Goal: Task Accomplishment & Management: Use online tool/utility

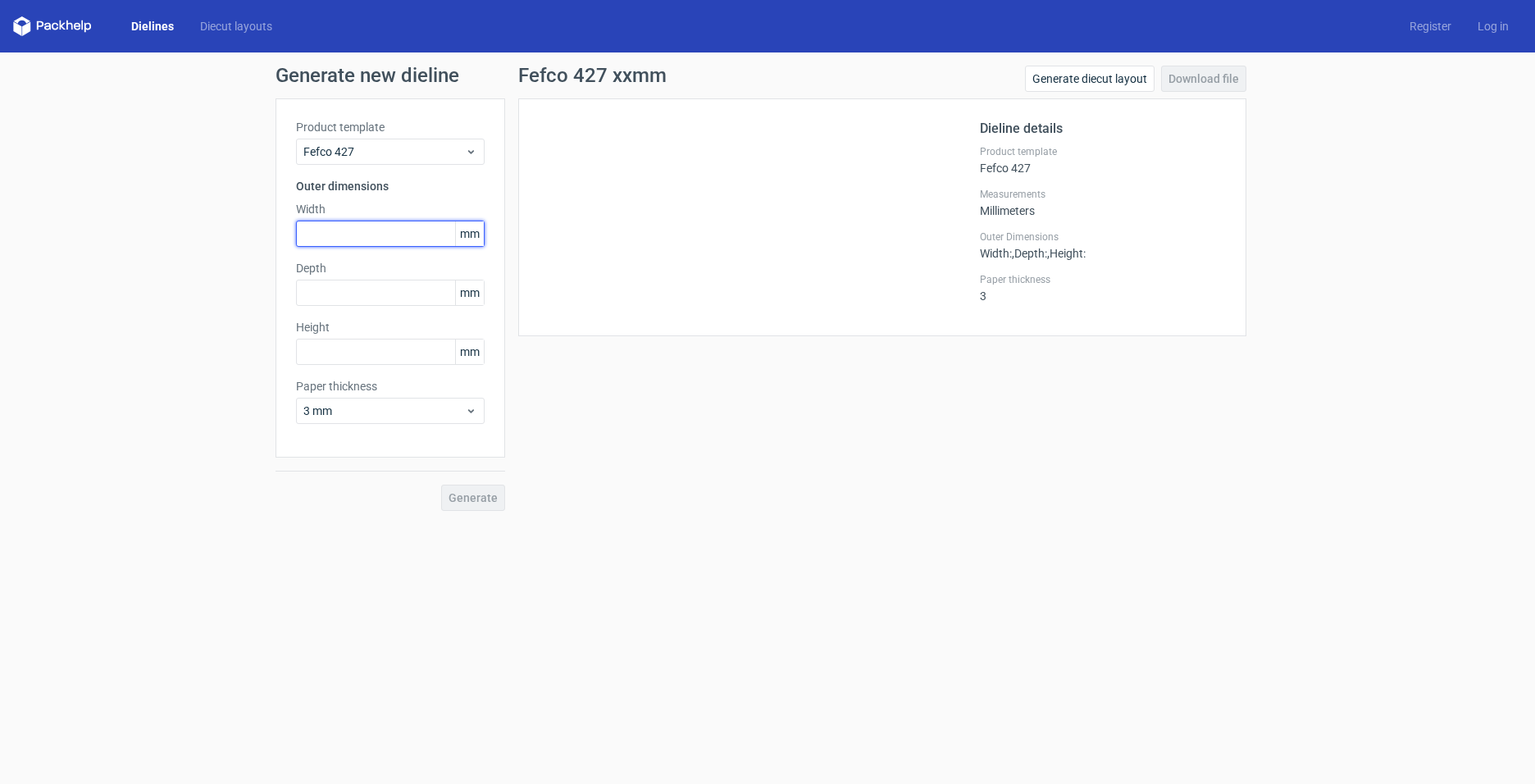
click at [424, 235] on input "text" at bounding box center [390, 234] width 189 height 27
click at [253, 23] on link "Diecut layouts" at bounding box center [236, 27] width 98 height 16
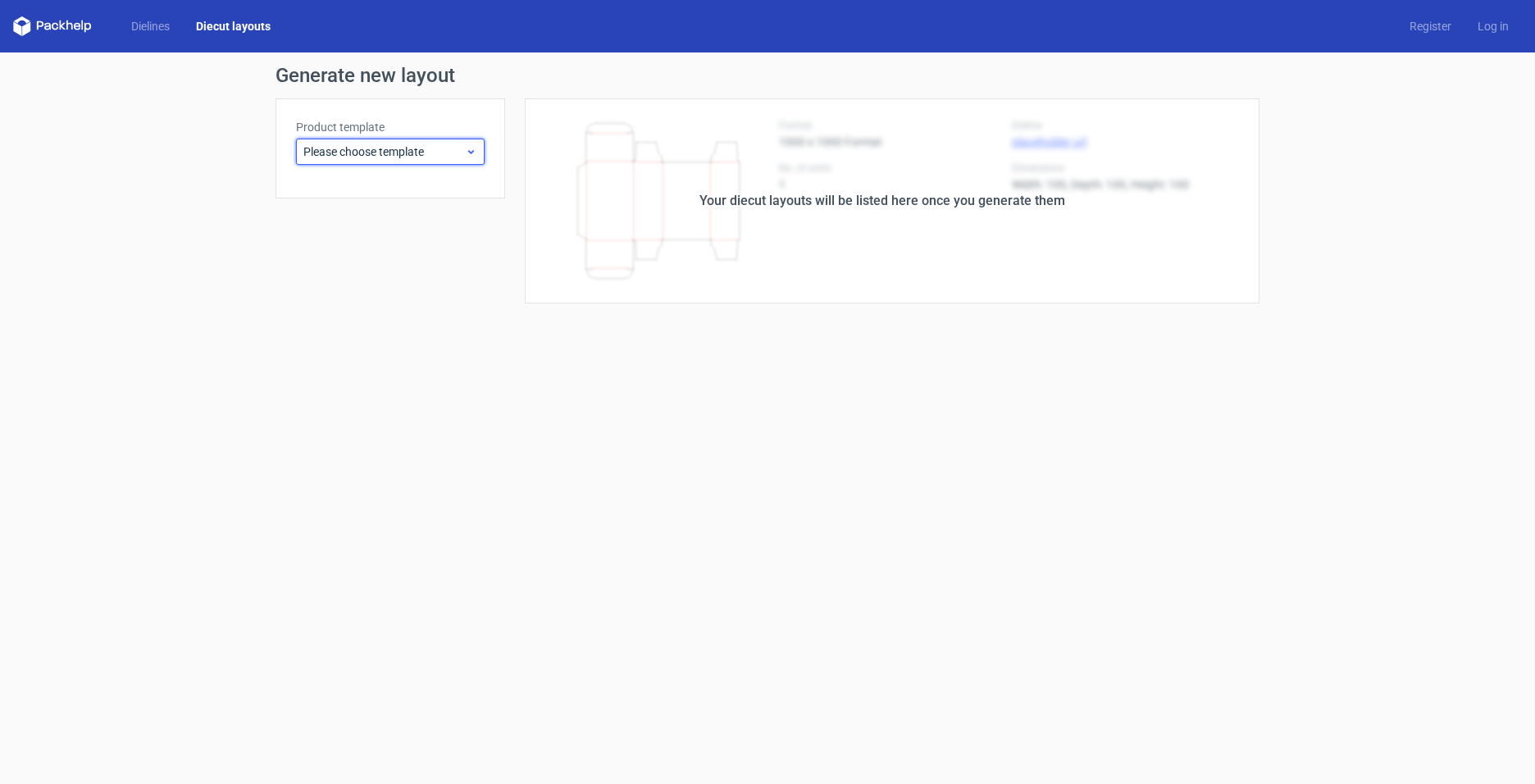
click at [450, 145] on span "Please choose template" at bounding box center [384, 152] width 161 height 16
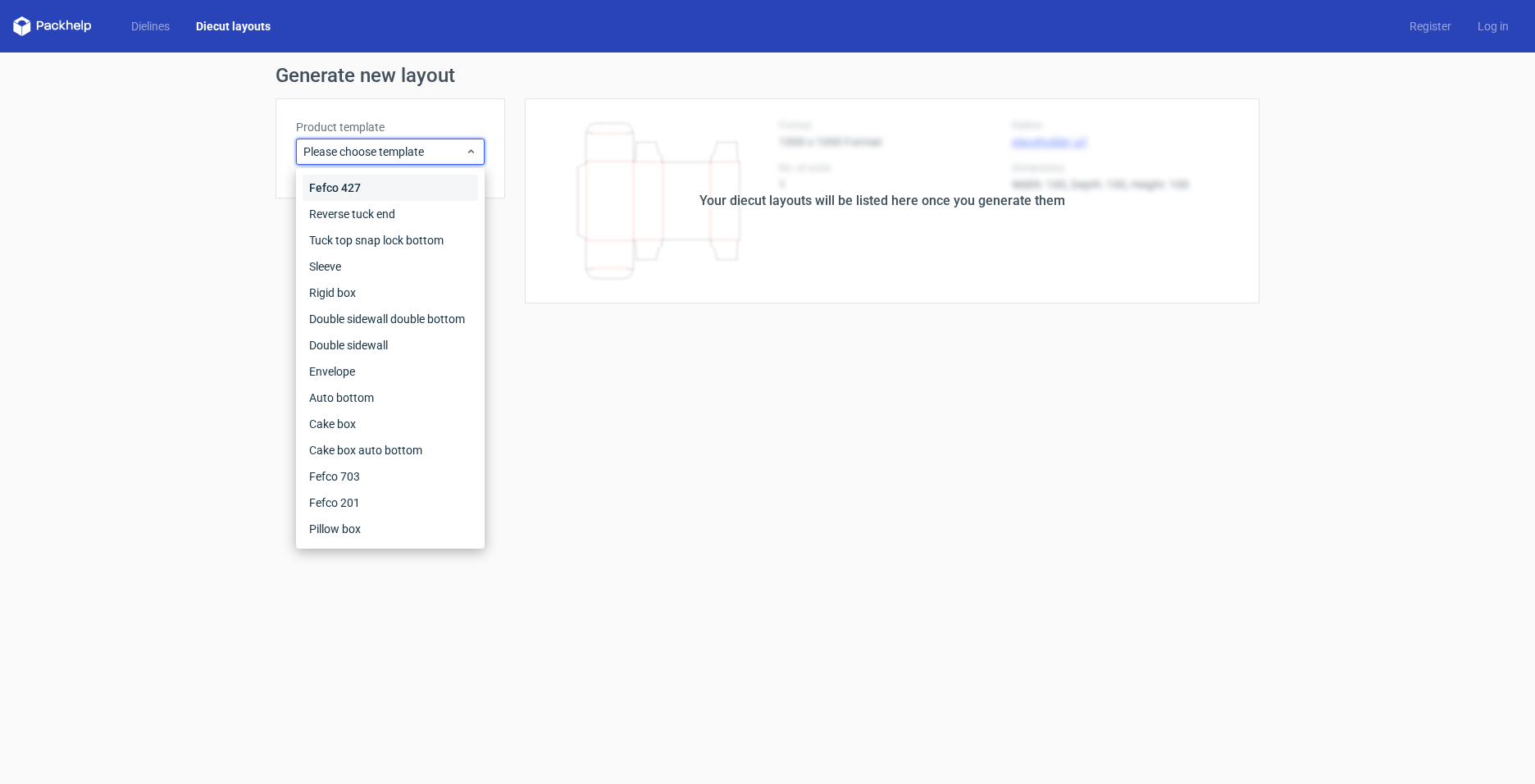
click at [372, 181] on div "Fefco 427" at bounding box center [390, 188] width 176 height 27
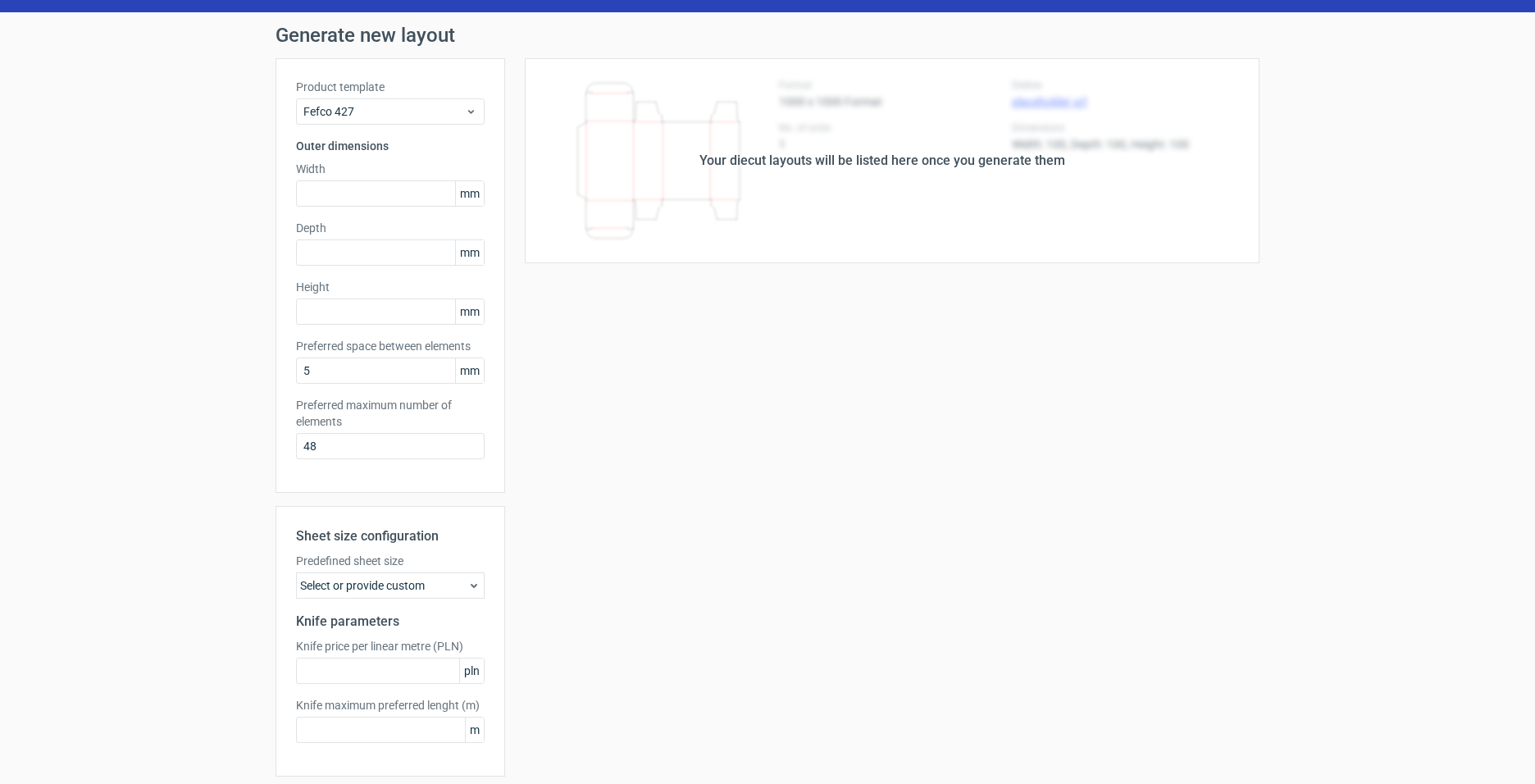
scroll to position [99, 0]
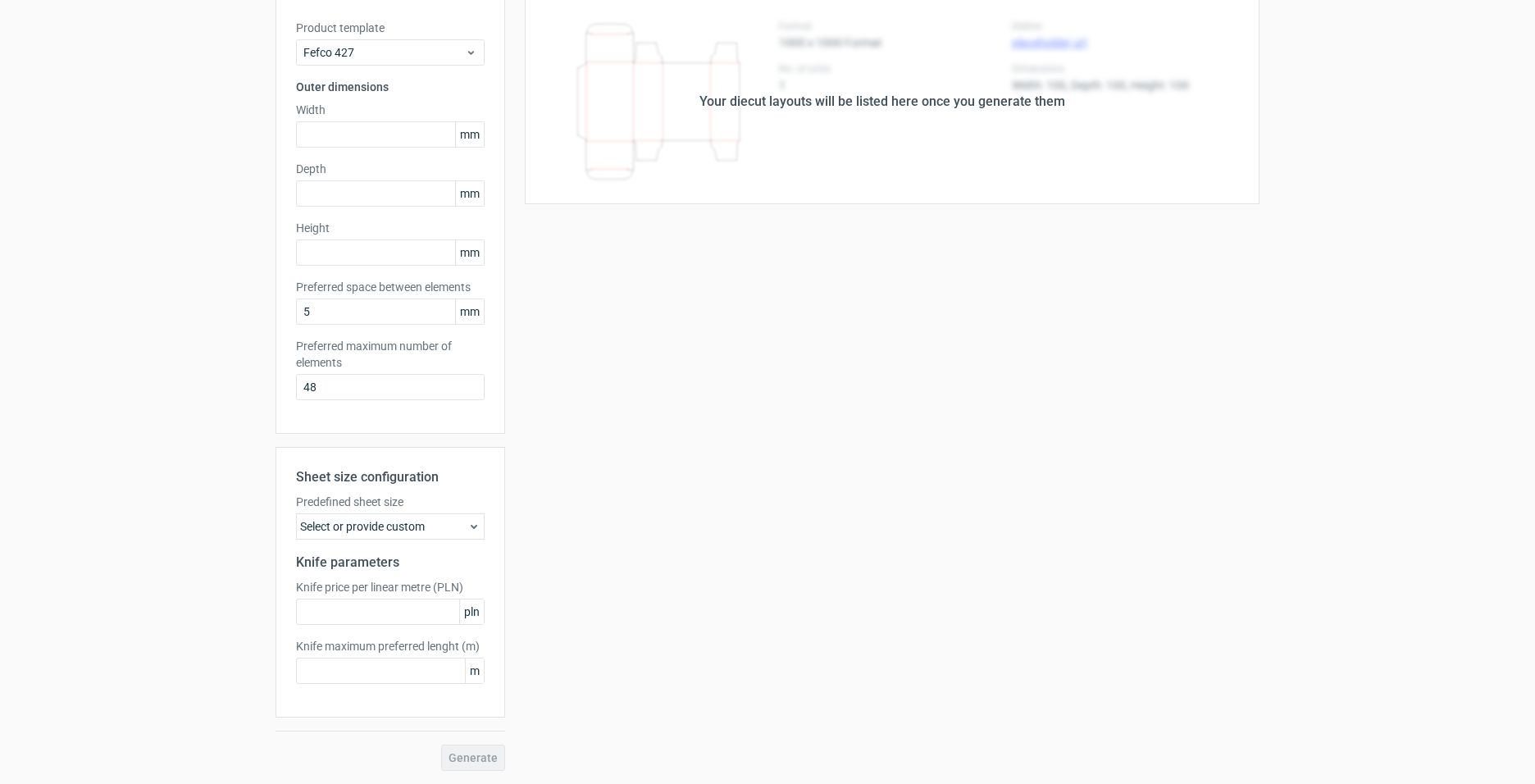
click at [467, 520] on icon at bounding box center [474, 526] width 13 height 13
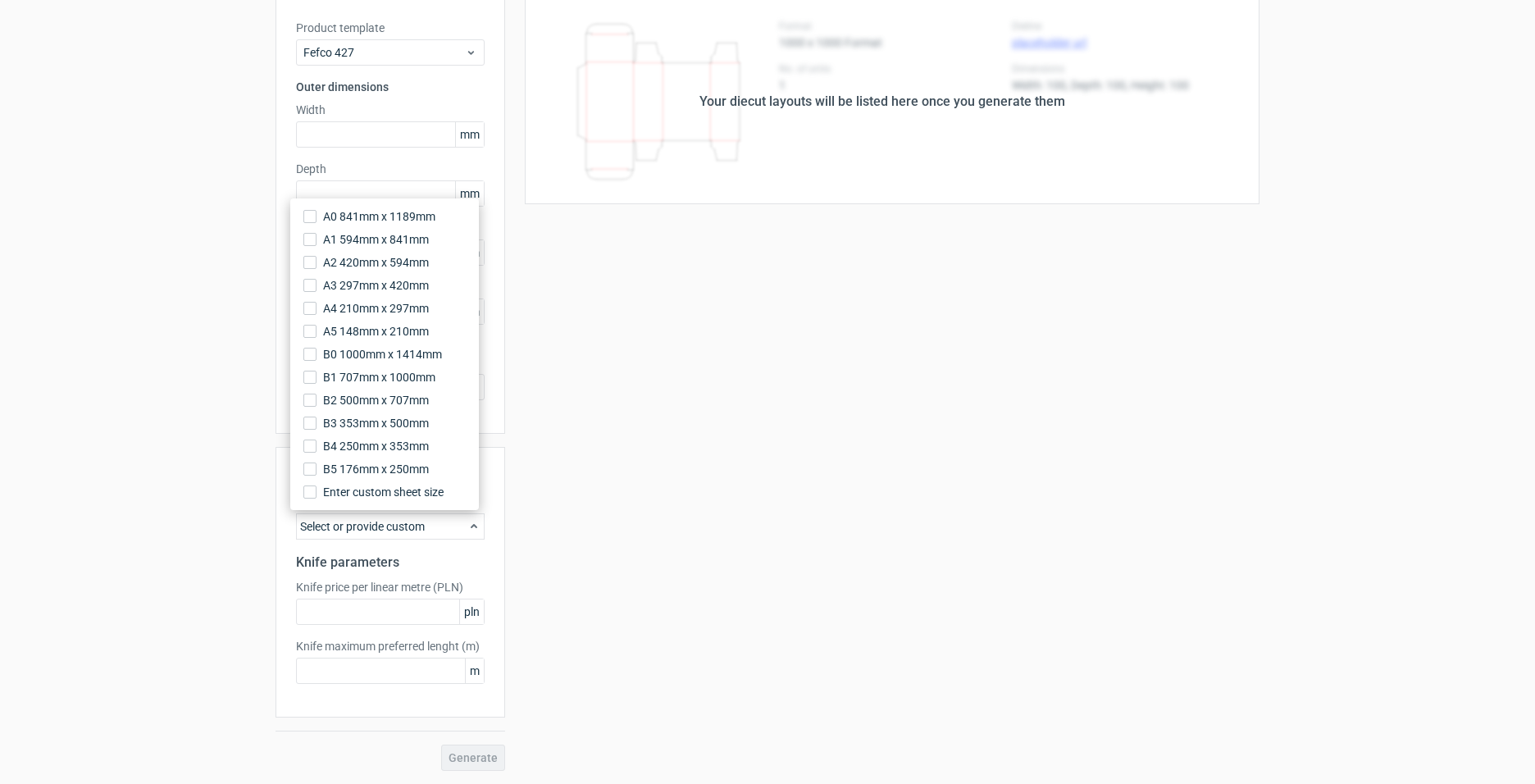
click at [718, 337] on div "Your diecut layouts will be listed here once you generate them Height Depth Wid…" at bounding box center [882, 385] width 754 height 771
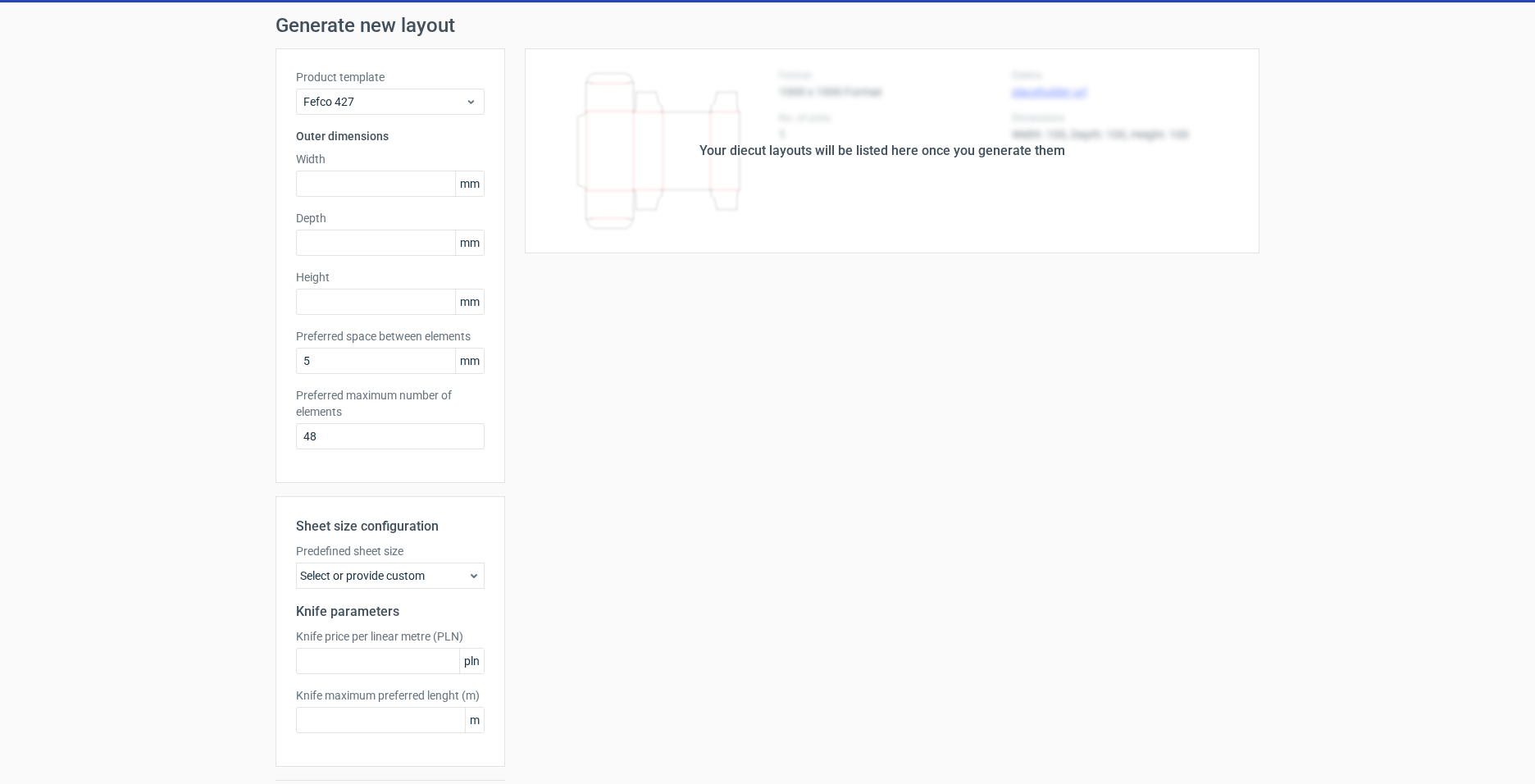
scroll to position [0, 0]
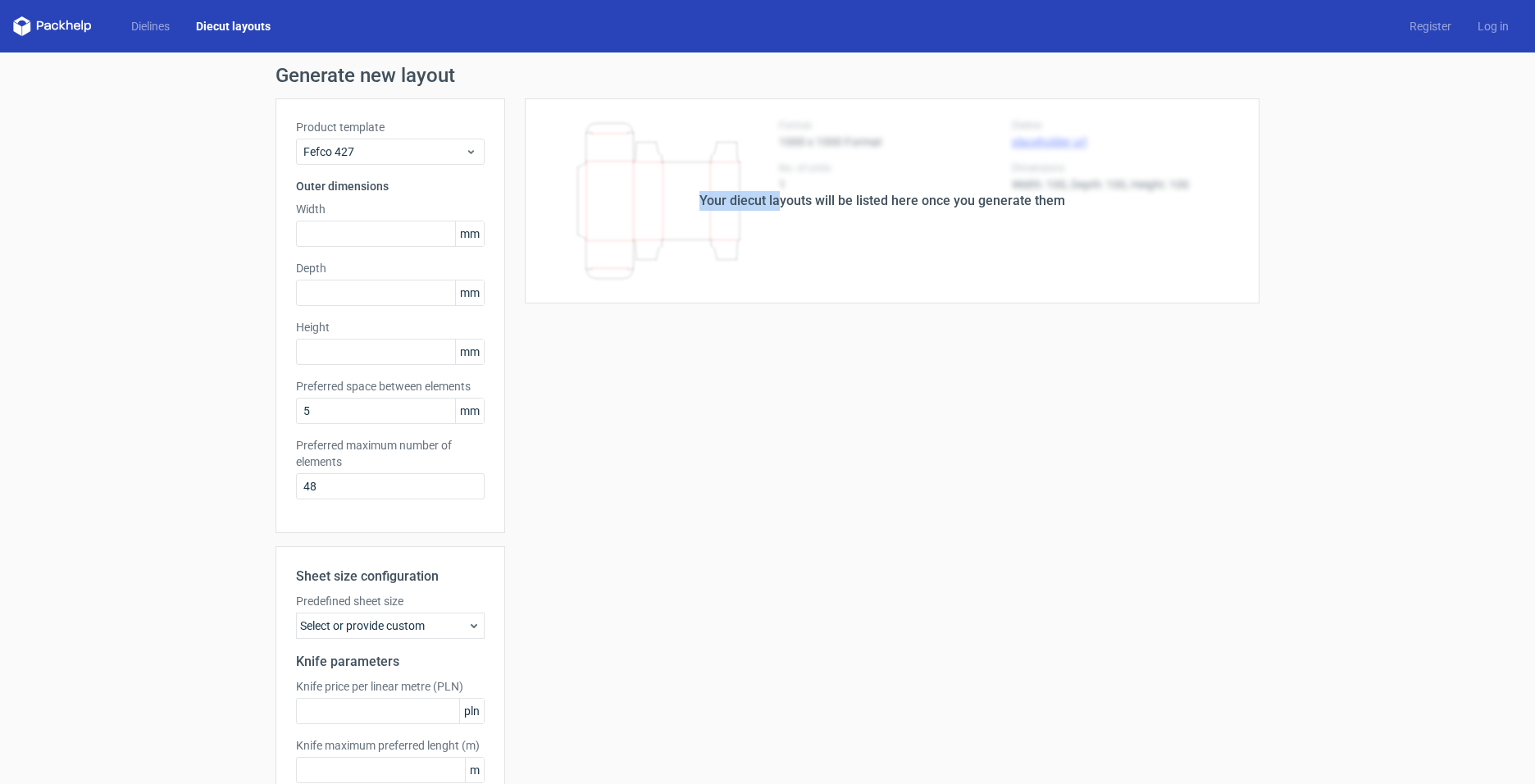
drag, startPoint x: 644, startPoint y: 174, endPoint x: 777, endPoint y: 254, distance: 155.2
click at [777, 254] on div "Your diecut layouts will be listed here once you generate them" at bounding box center [882, 201] width 754 height 205
click at [152, 22] on link "Dielines" at bounding box center [150, 27] width 65 height 16
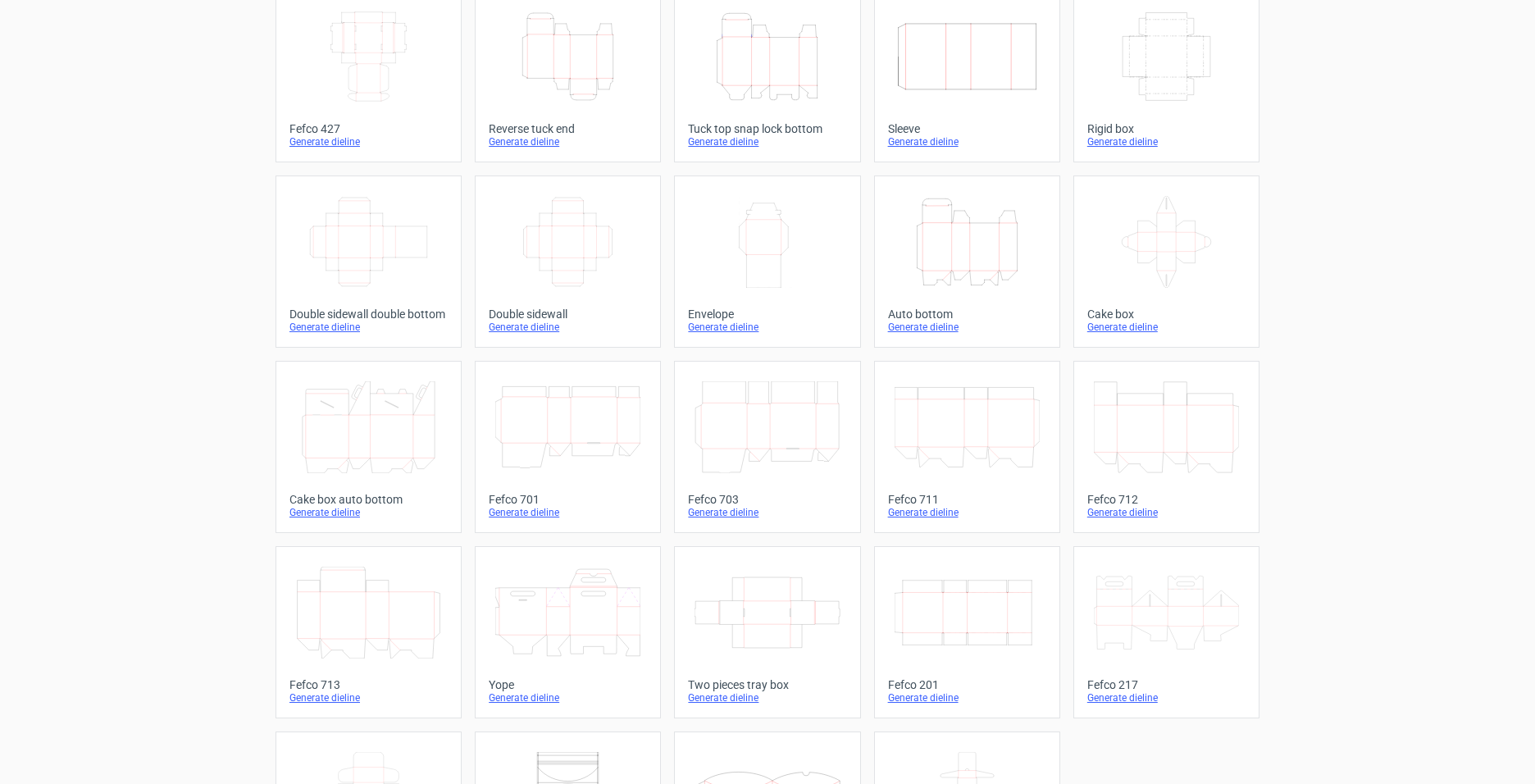
scroll to position [241, 0]
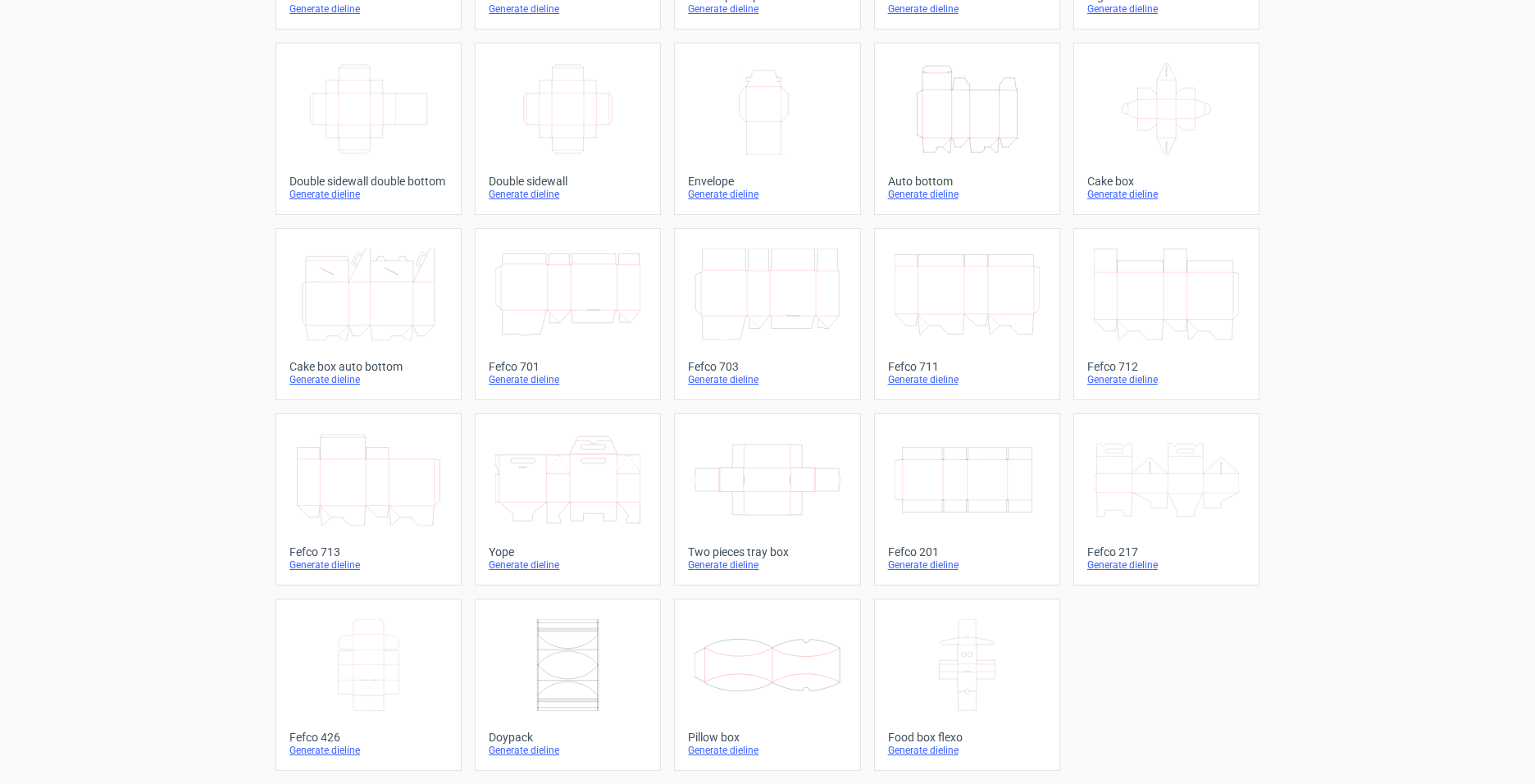
click at [698, 377] on div "Generate dieline" at bounding box center [767, 379] width 159 height 13
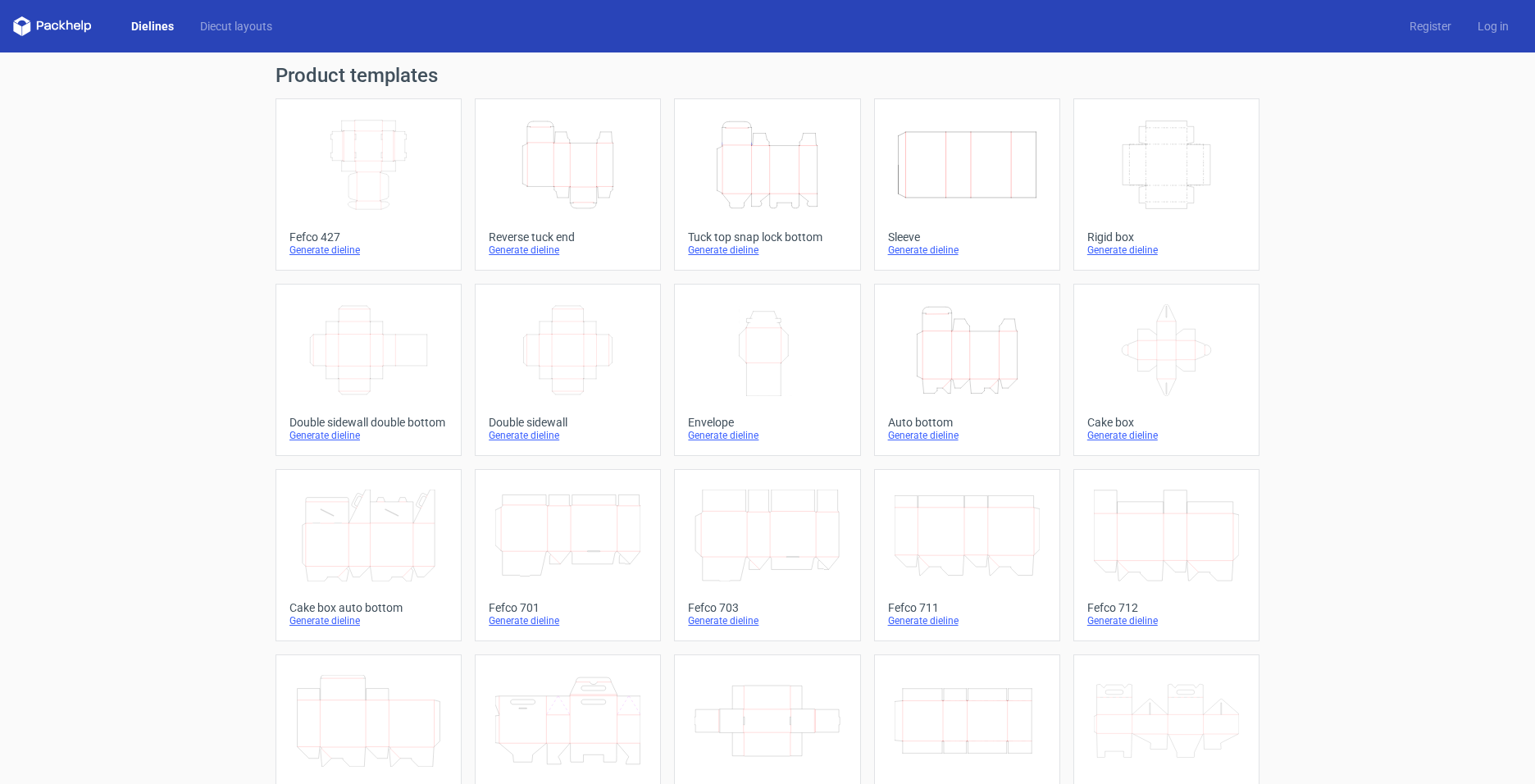
click at [318, 245] on div "Generate dieline" at bounding box center [368, 250] width 159 height 13
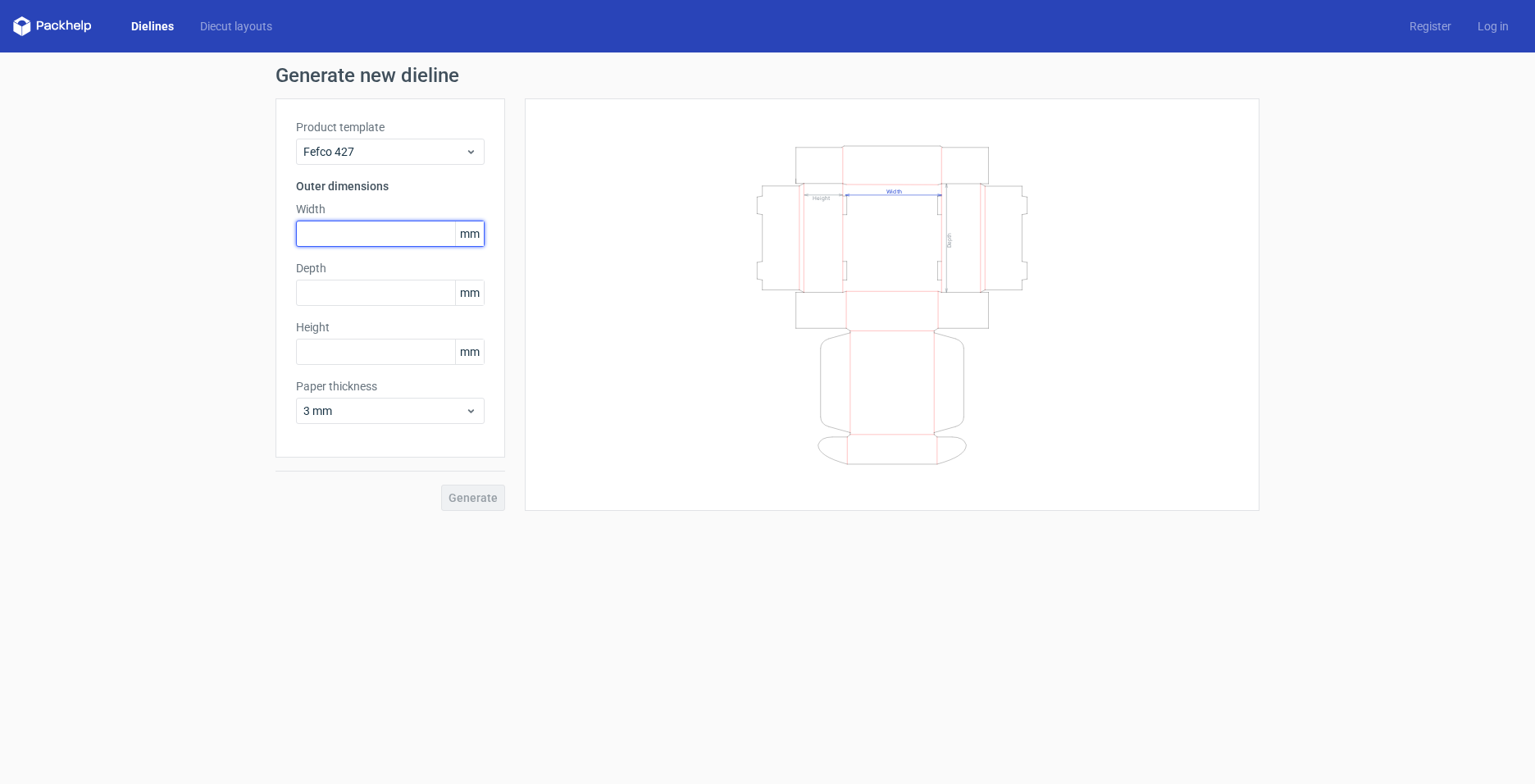
click at [332, 229] on input "text" at bounding box center [390, 234] width 189 height 27
type input "300"
click at [367, 294] on input "text" at bounding box center [390, 292] width 189 height 27
type input "200"
click at [365, 355] on input "text" at bounding box center [390, 352] width 189 height 27
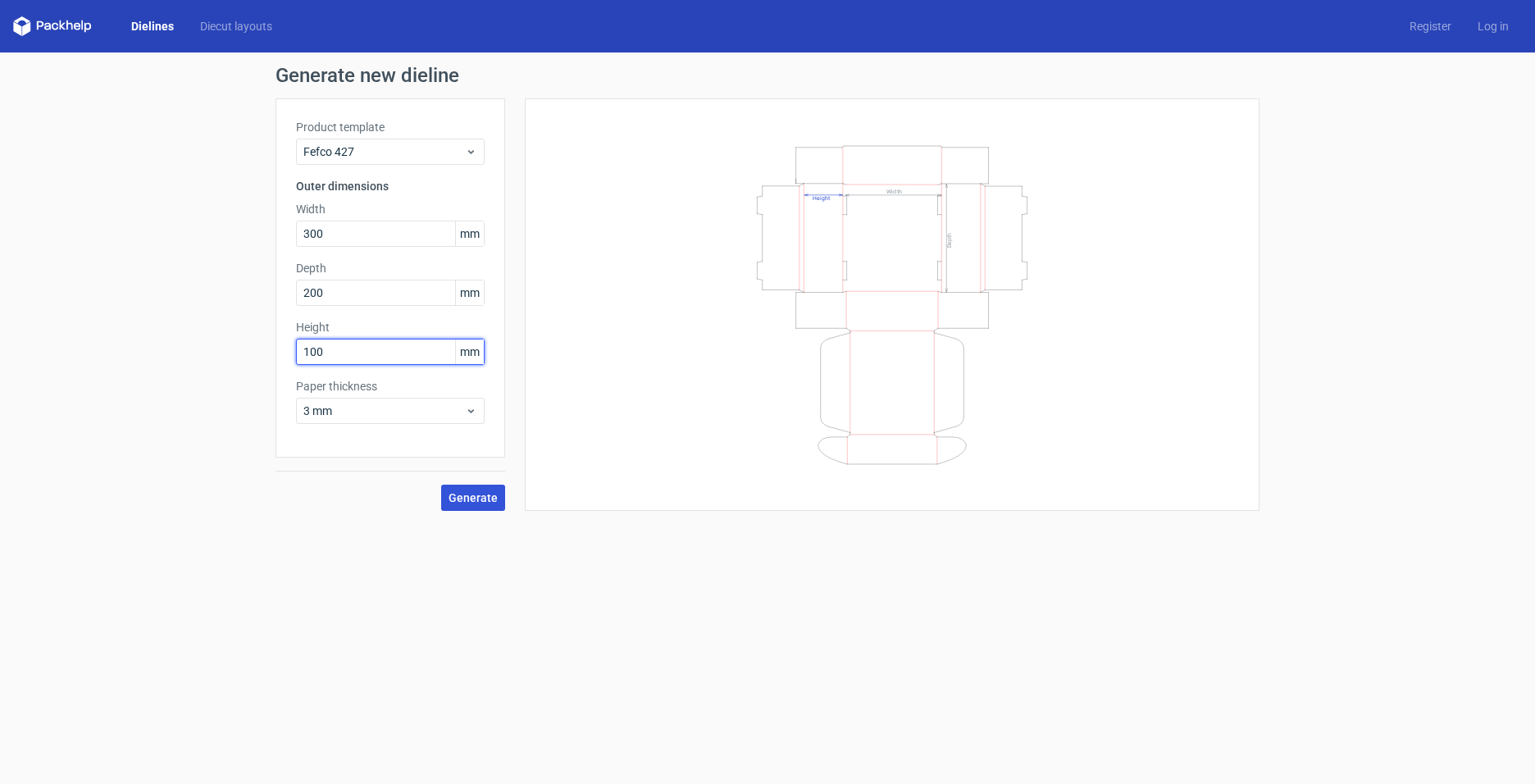
type input "100"
click at [477, 504] on button "Generate" at bounding box center [474, 497] width 64 height 27
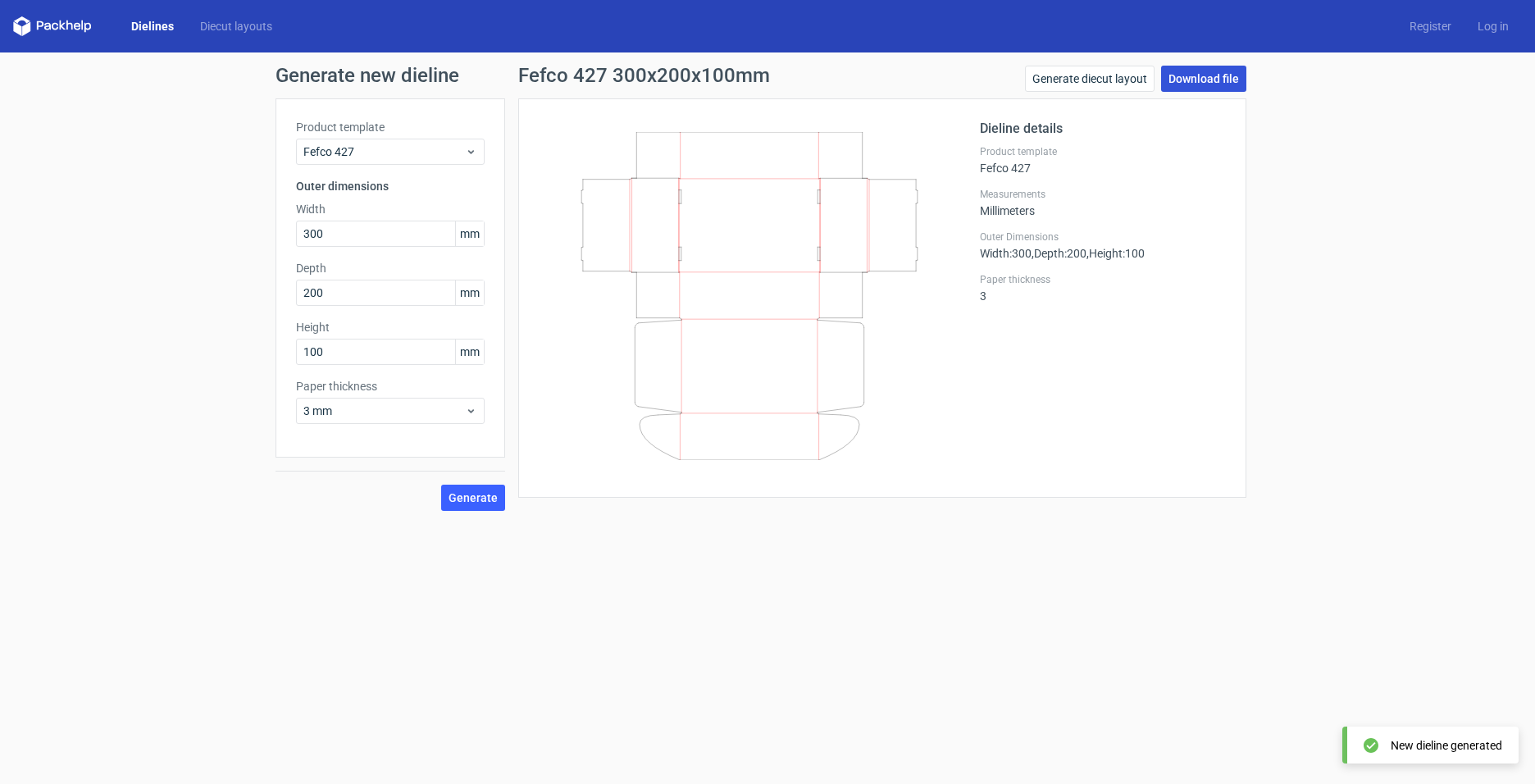
click at [1200, 77] on link "Download file" at bounding box center [1203, 79] width 85 height 27
drag, startPoint x: 1200, startPoint y: 74, endPoint x: 1167, endPoint y: 96, distance: 39.7
click at [1201, 74] on link "Download file" at bounding box center [1203, 79] width 85 height 27
click at [1095, 74] on link "Generate diecut layout" at bounding box center [1090, 79] width 129 height 27
click at [710, 243] on icon at bounding box center [749, 296] width 395 height 328
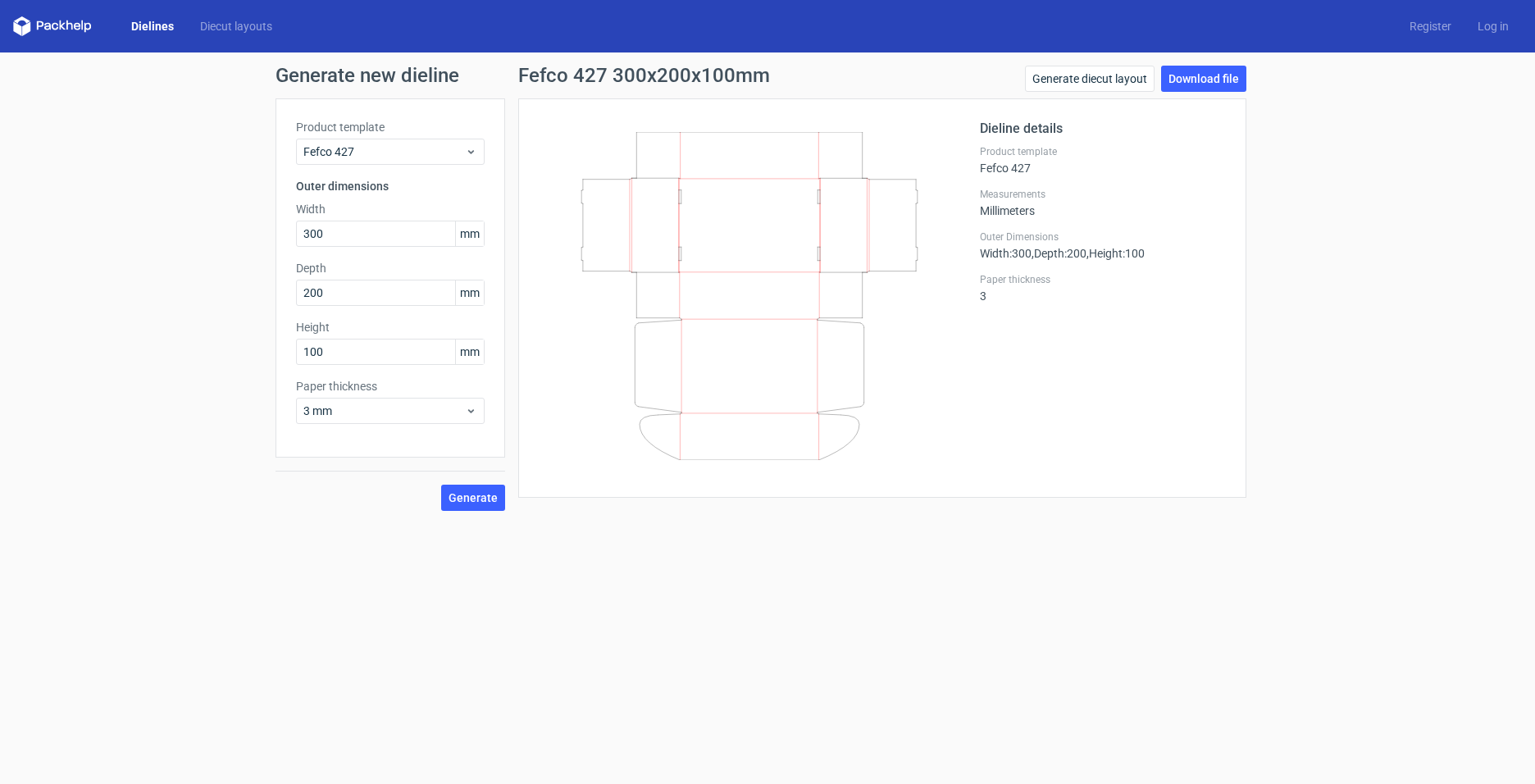
drag, startPoint x: 707, startPoint y: 219, endPoint x: 816, endPoint y: 260, distance: 116.5
click at [816, 260] on icon at bounding box center [749, 296] width 395 height 328
